Goal: Task Accomplishment & Management: Complete application form

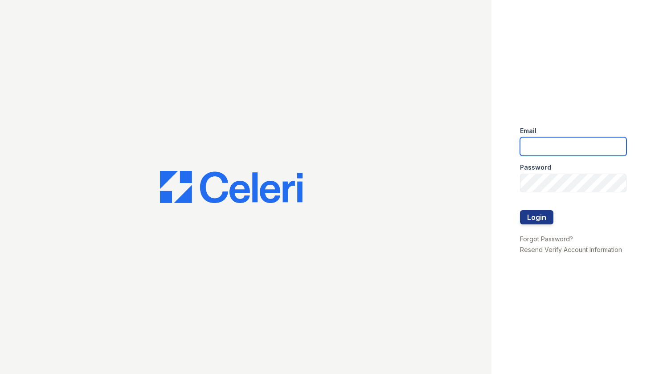
type input "[PERSON_NAME][EMAIL_ADDRESS][DOMAIN_NAME]"
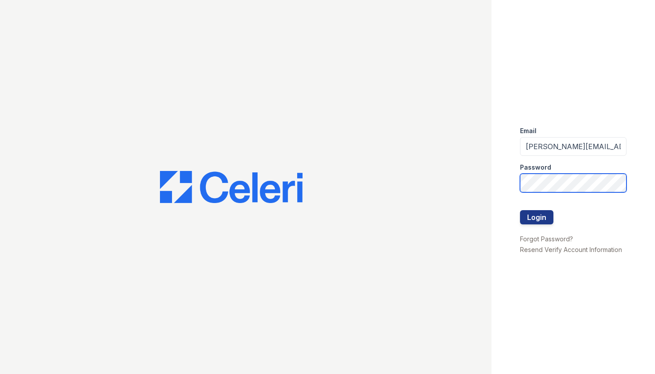
click at [536, 217] on button "Login" at bounding box center [536, 217] width 33 height 14
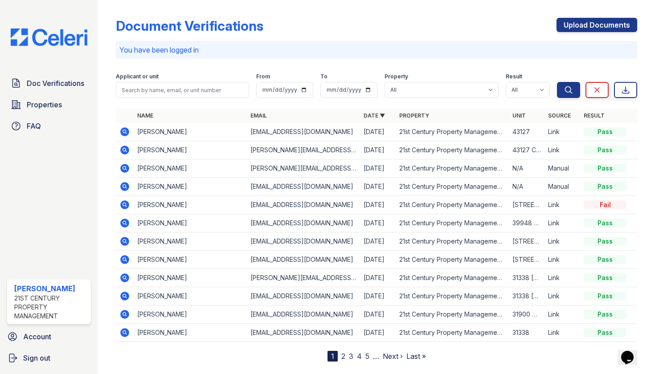
click at [129, 150] on icon at bounding box center [124, 150] width 9 height 9
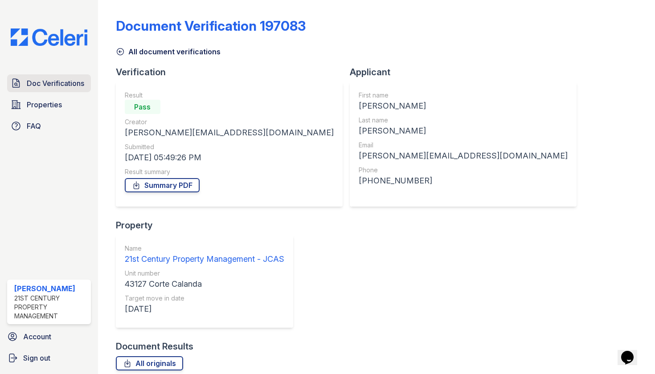
click at [46, 84] on span "Doc Verifications" at bounding box center [55, 83] width 57 height 11
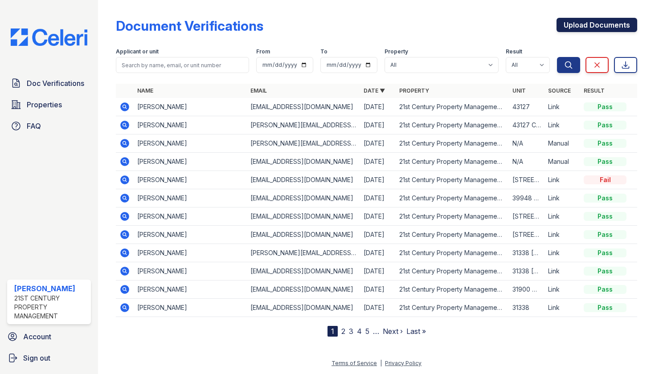
click at [570, 27] on link "Upload Documents" at bounding box center [597, 25] width 81 height 14
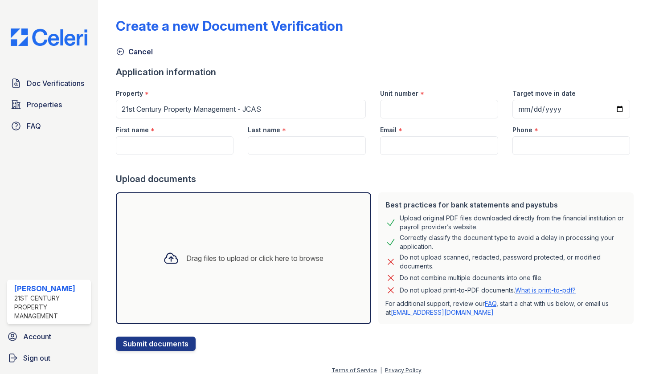
click at [227, 254] on div "Drag files to upload or click here to browse" at bounding box center [254, 258] width 137 height 11
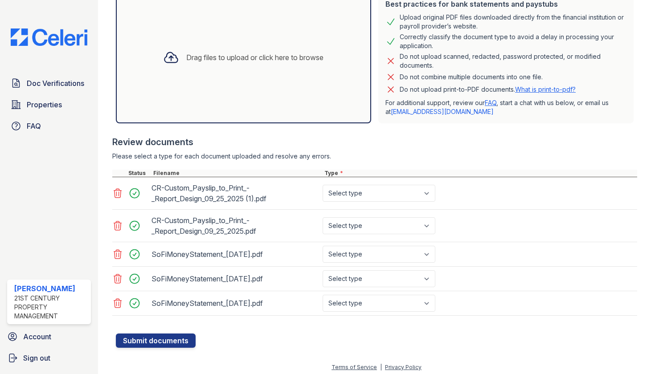
scroll to position [205, 0]
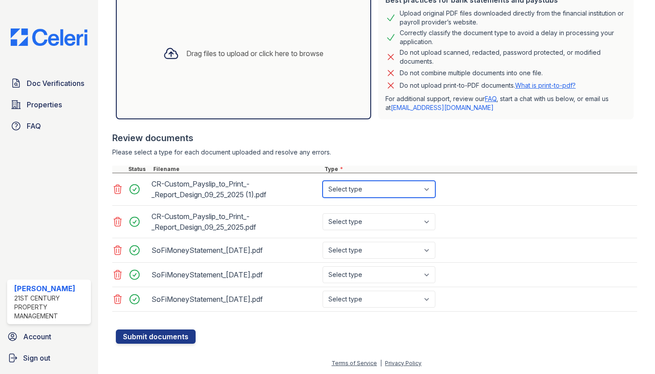
select select "paystub"
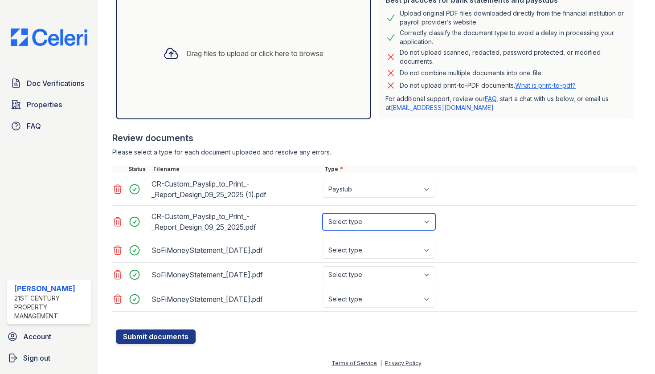
select select "paystub"
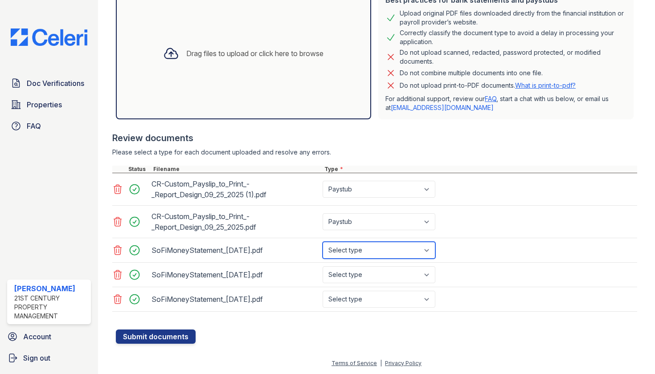
select select "bank_statement"
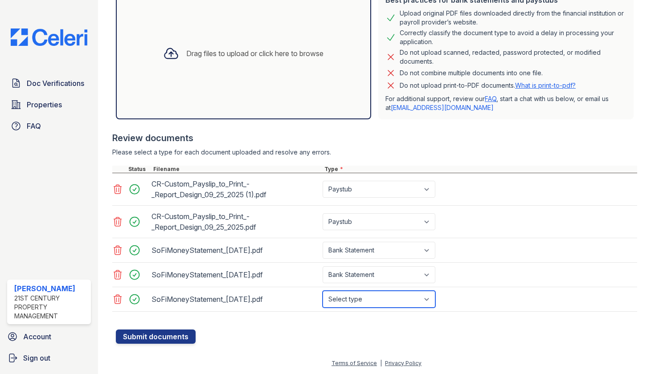
select select "bank_statement"
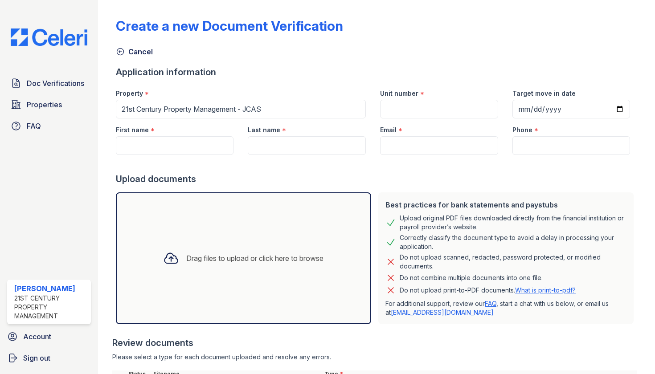
scroll to position [0, 0]
click at [189, 148] on input "First name" at bounding box center [175, 145] width 118 height 19
paste input "Tara Kavari"
click at [204, 159] on div at bounding box center [376, 164] width 521 height 18
drag, startPoint x: 184, startPoint y: 137, endPoint x: 168, endPoint y: 146, distance: 18.6
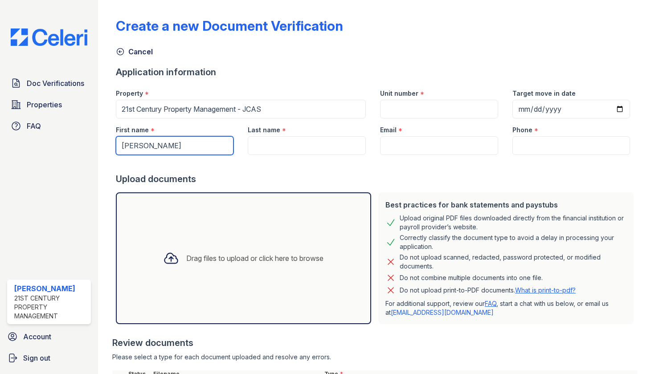
click at [168, 146] on input "Tara Kavari" at bounding box center [175, 145] width 118 height 19
drag, startPoint x: 168, startPoint y: 146, endPoint x: 148, endPoint y: 146, distance: 19.6
click at [148, 146] on input "Tara Kavari" at bounding box center [175, 145] width 118 height 19
type input "Tara"
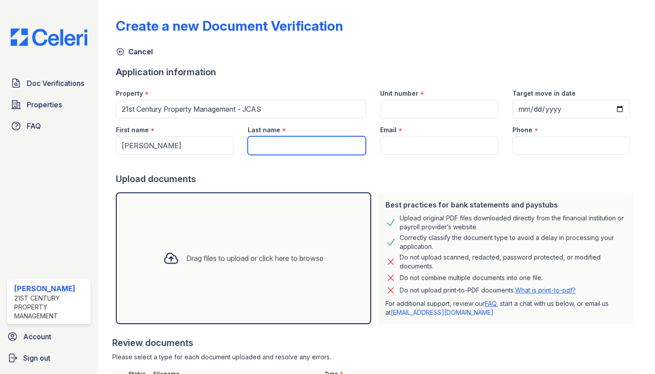
paste input "Kavari"
type input "Kavari"
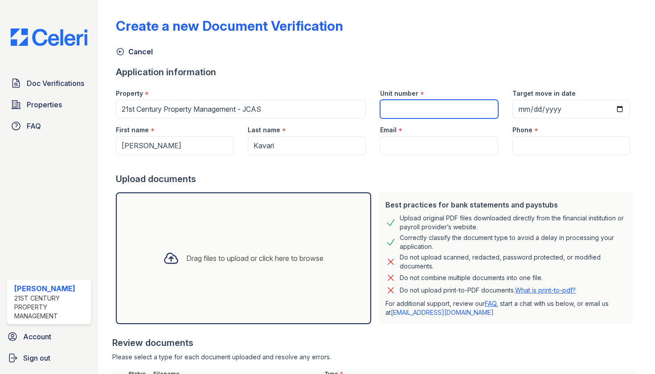
click at [411, 115] on input "Unit number" at bounding box center [439, 109] width 118 height 19
type input "80 Canyon"
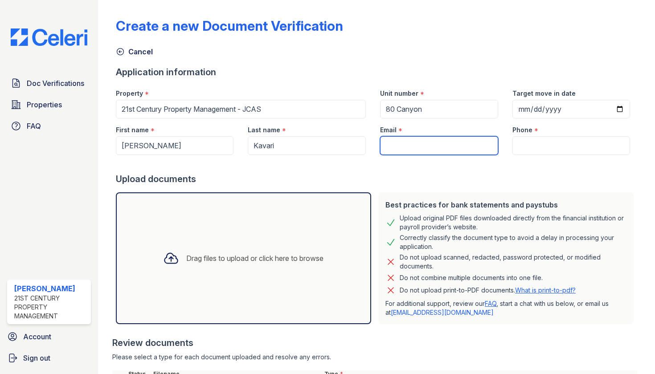
paste input "tara.kavari@gmail.com"
type input "tara.kavari@gmail.com"
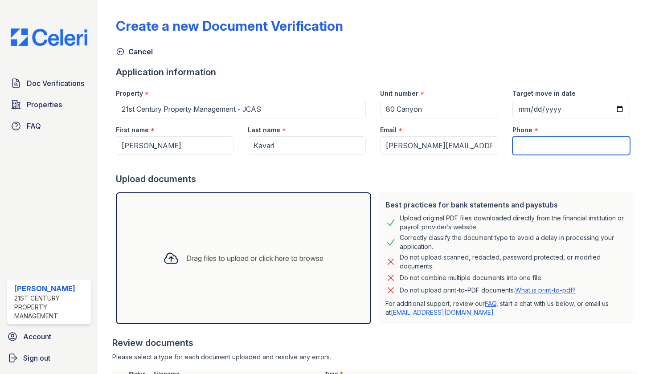
paste input "(408) 313-1545"
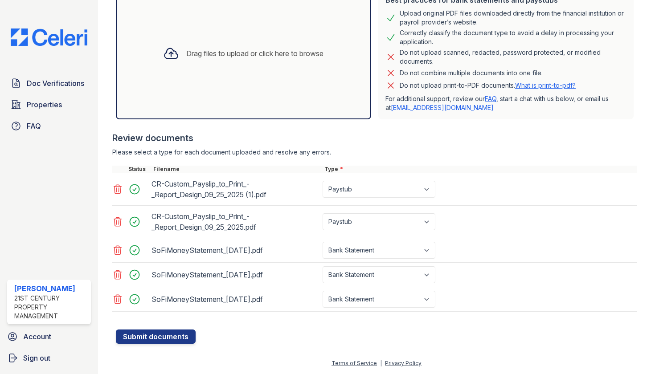
scroll to position [205, 0]
type input "(408) 313-1545"
click at [153, 342] on button "Submit documents" at bounding box center [156, 337] width 80 height 14
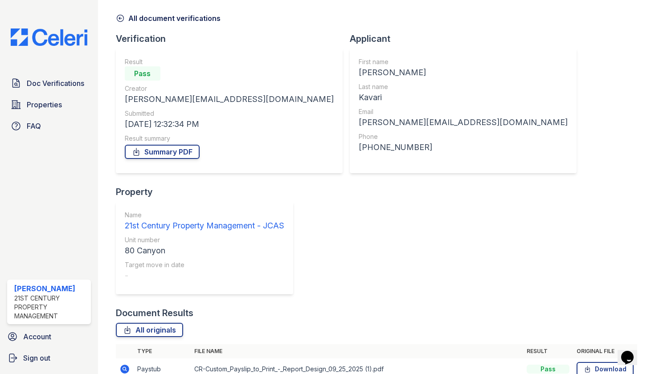
scroll to position [35, 0]
